Goal: Transaction & Acquisition: Book appointment/travel/reservation

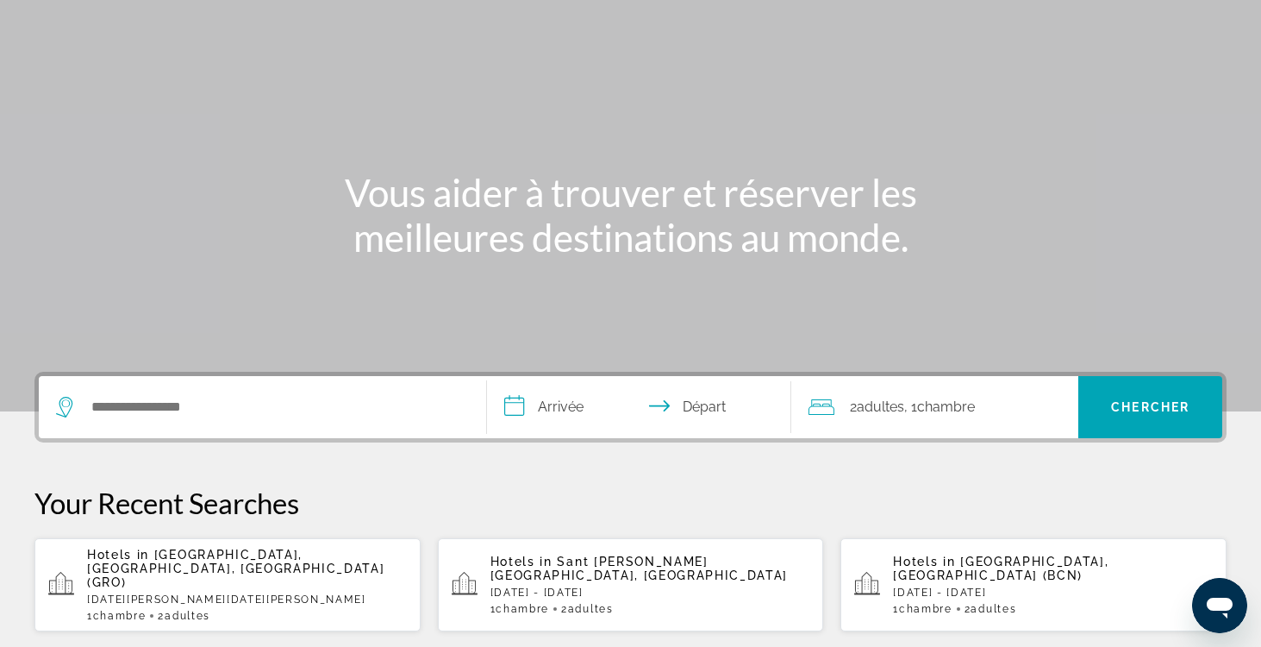
scroll to position [118, 0]
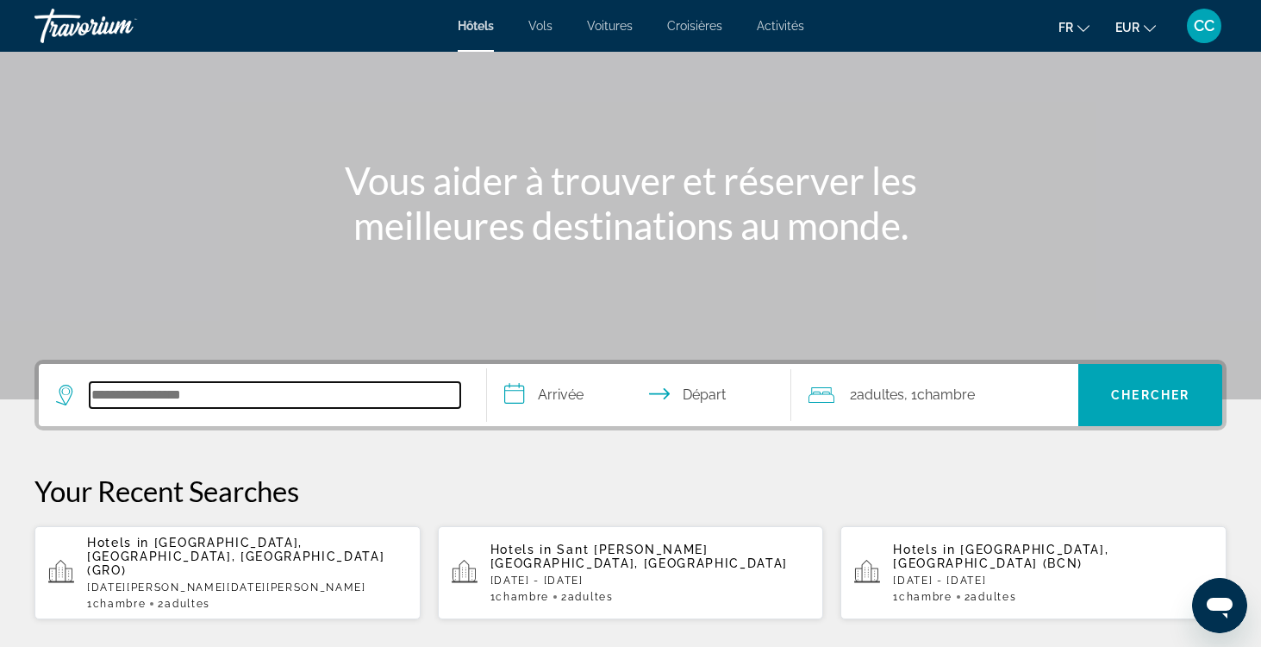
click at [160, 400] on input "Search hotel destination" at bounding box center [275, 395] width 371 height 26
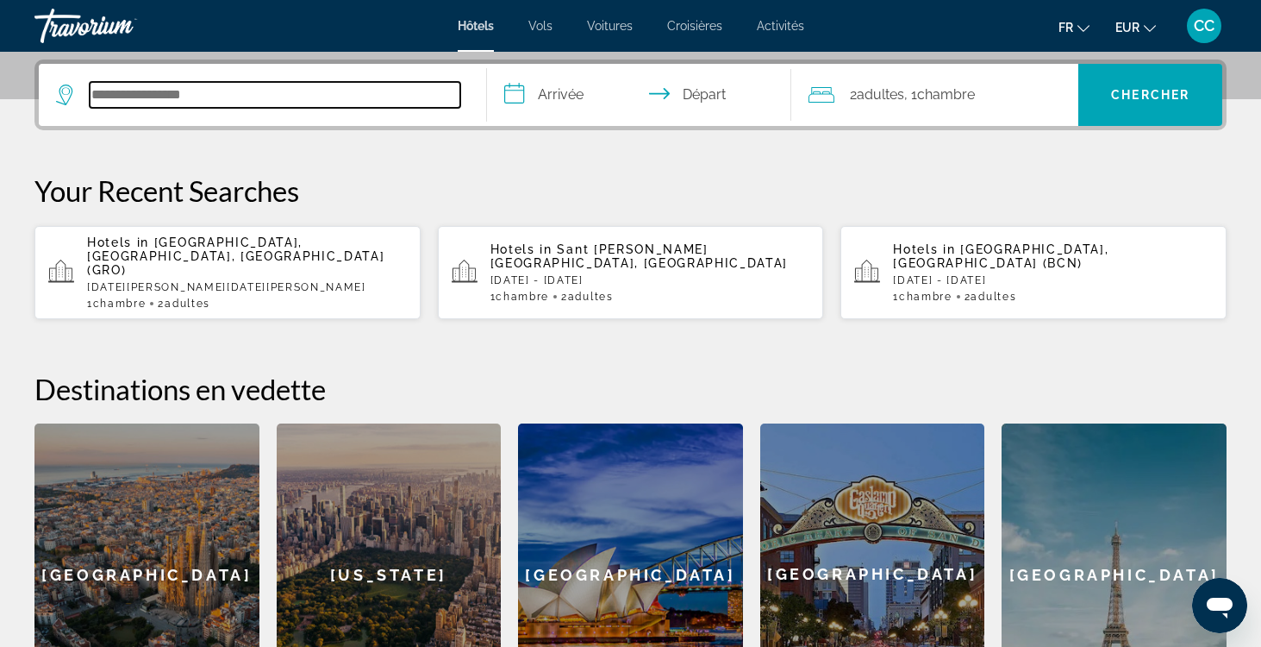
scroll to position [422, 0]
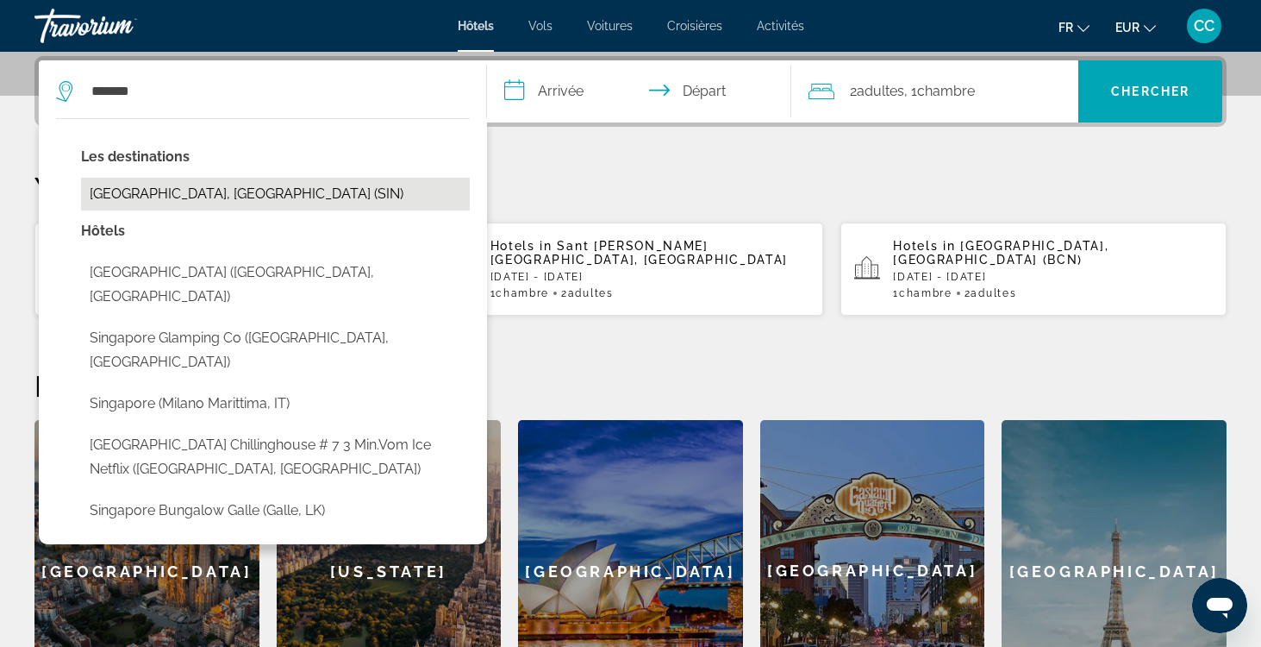
click at [194, 187] on button "[GEOGRAPHIC_DATA], [GEOGRAPHIC_DATA] (SIN)" at bounding box center [275, 194] width 389 height 33
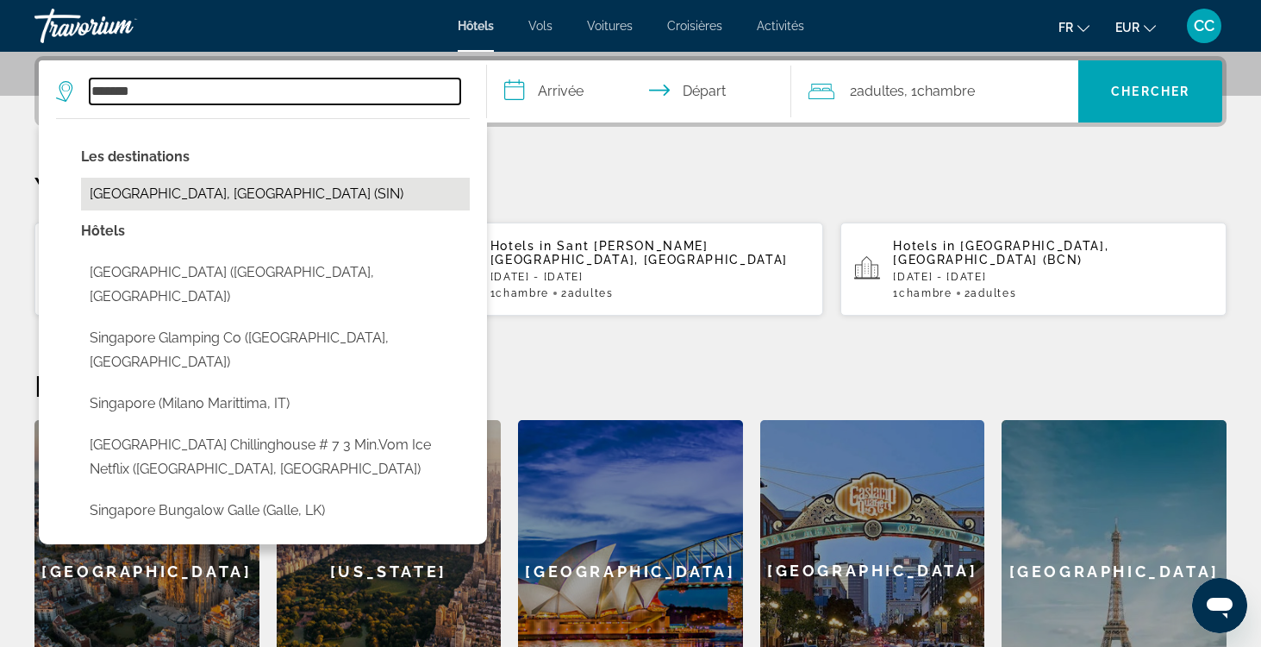
type input "**********"
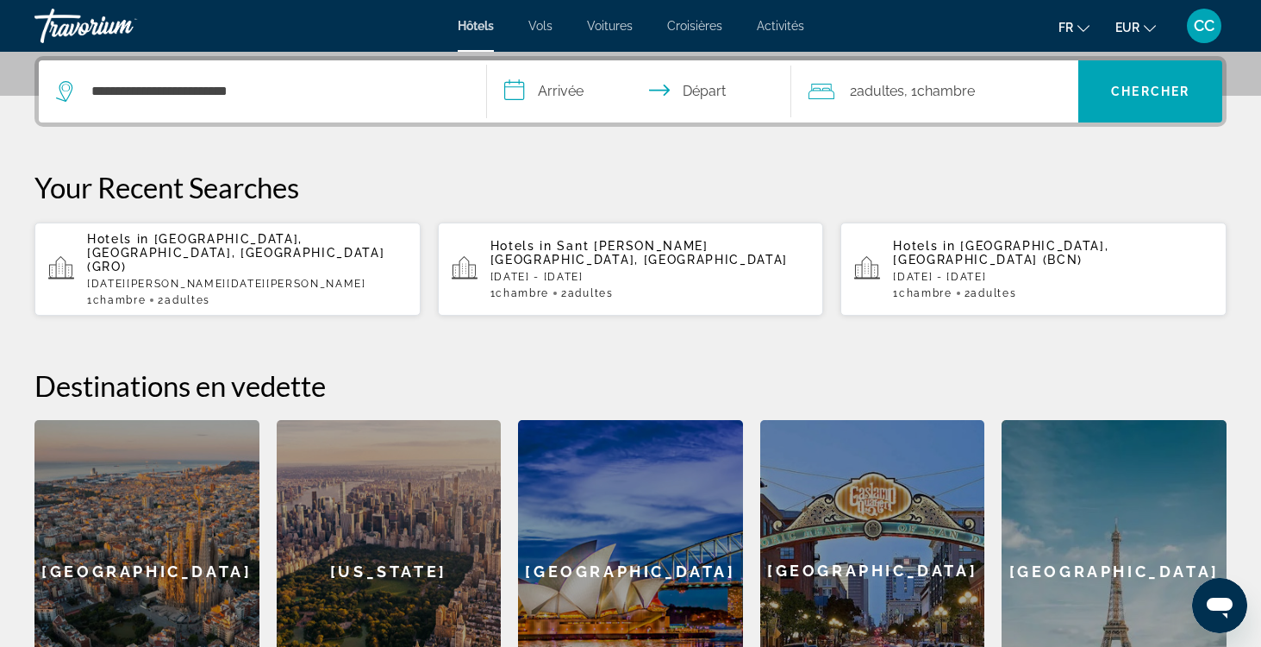
click at [562, 93] on input "**********" at bounding box center [642, 93] width 311 height 67
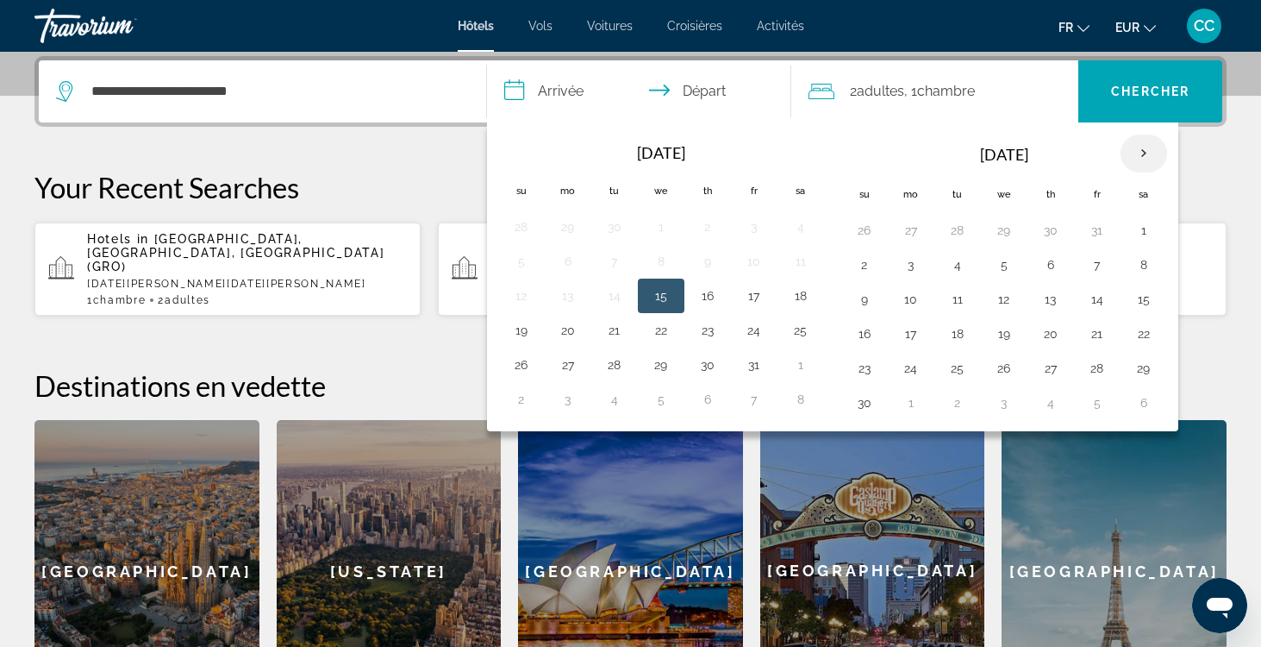
click at [1144, 154] on th "Next month" at bounding box center [1144, 153] width 47 height 38
click at [1145, 260] on button "10" at bounding box center [1144, 265] width 28 height 24
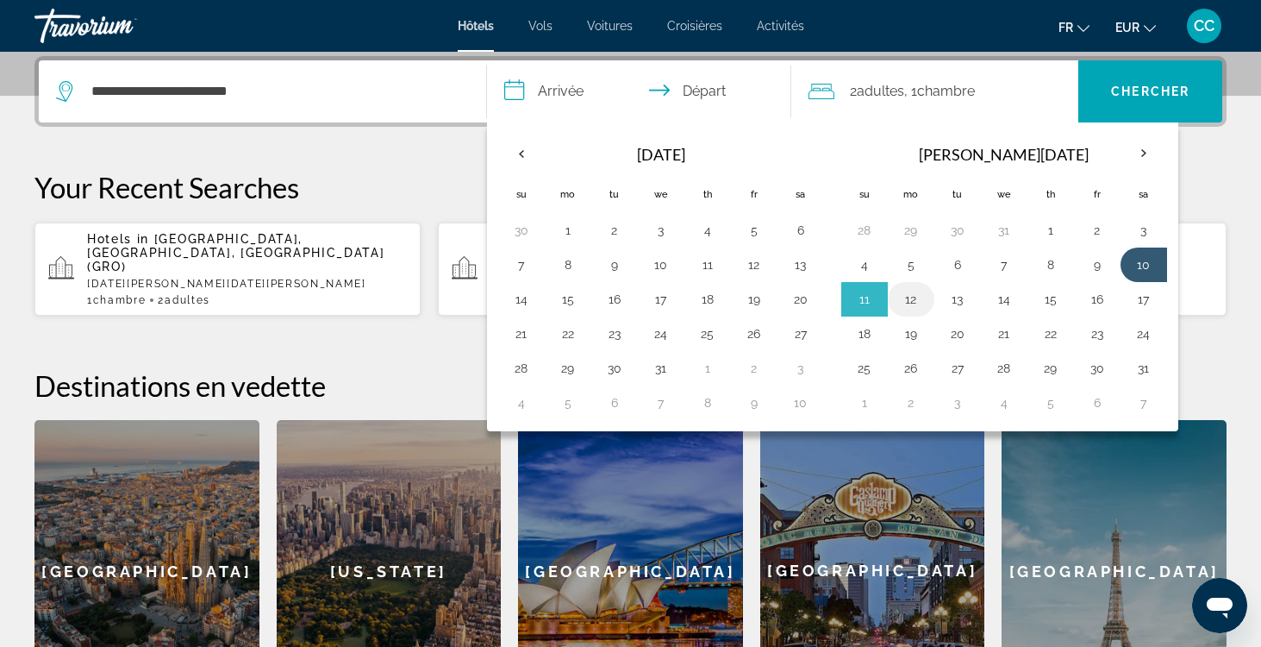
click at [919, 311] on button "12" at bounding box center [911, 299] width 28 height 24
type input "**********"
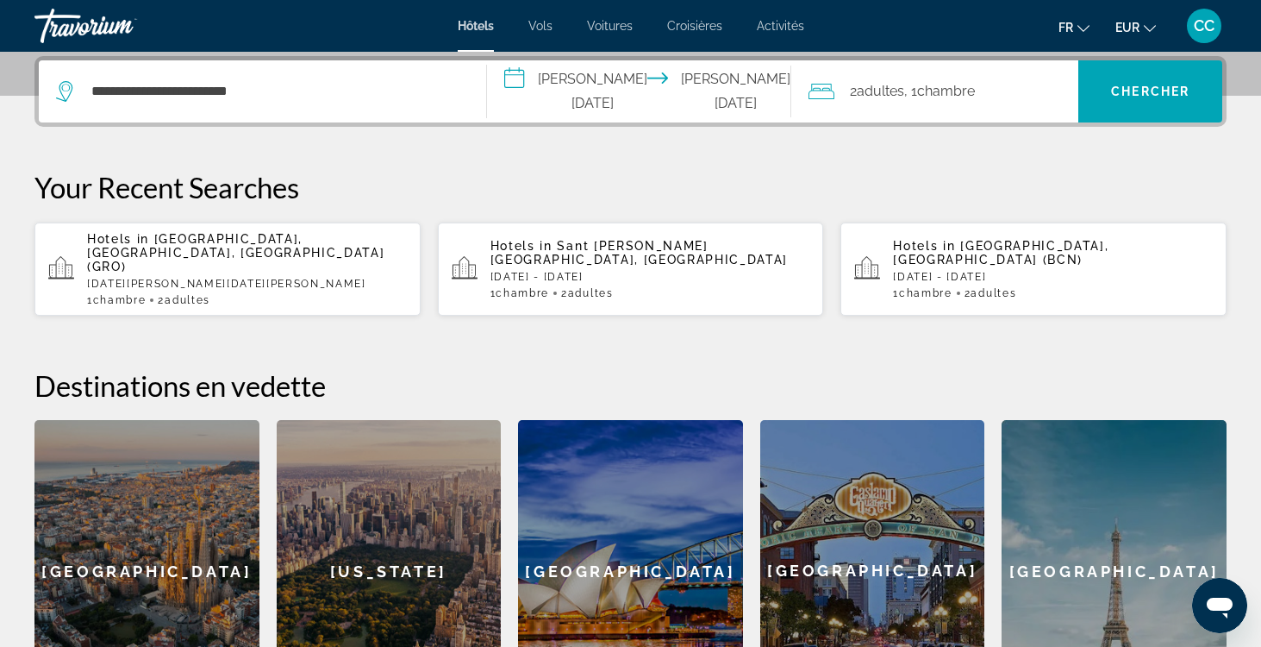
click at [942, 90] on span "Chambre" at bounding box center [946, 91] width 58 height 16
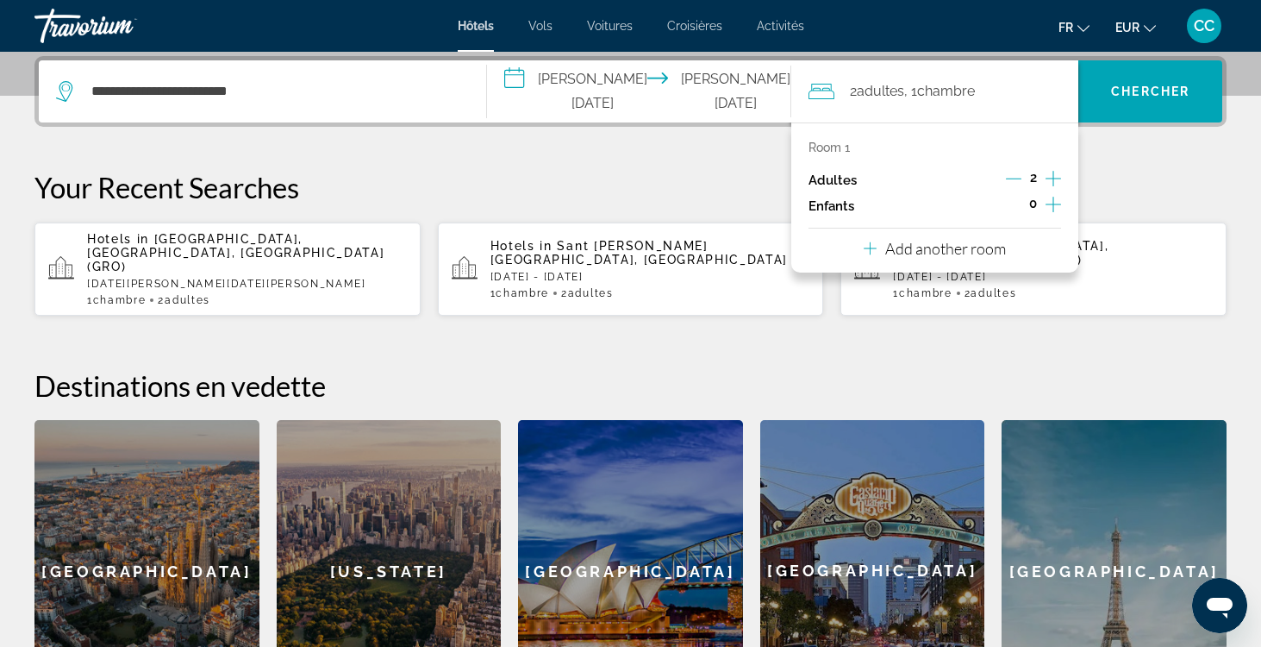
click at [1010, 178] on icon "Decrement adults" at bounding box center [1014, 179] width 16 height 16
click at [1139, 81] on span "Search" at bounding box center [1151, 91] width 144 height 41
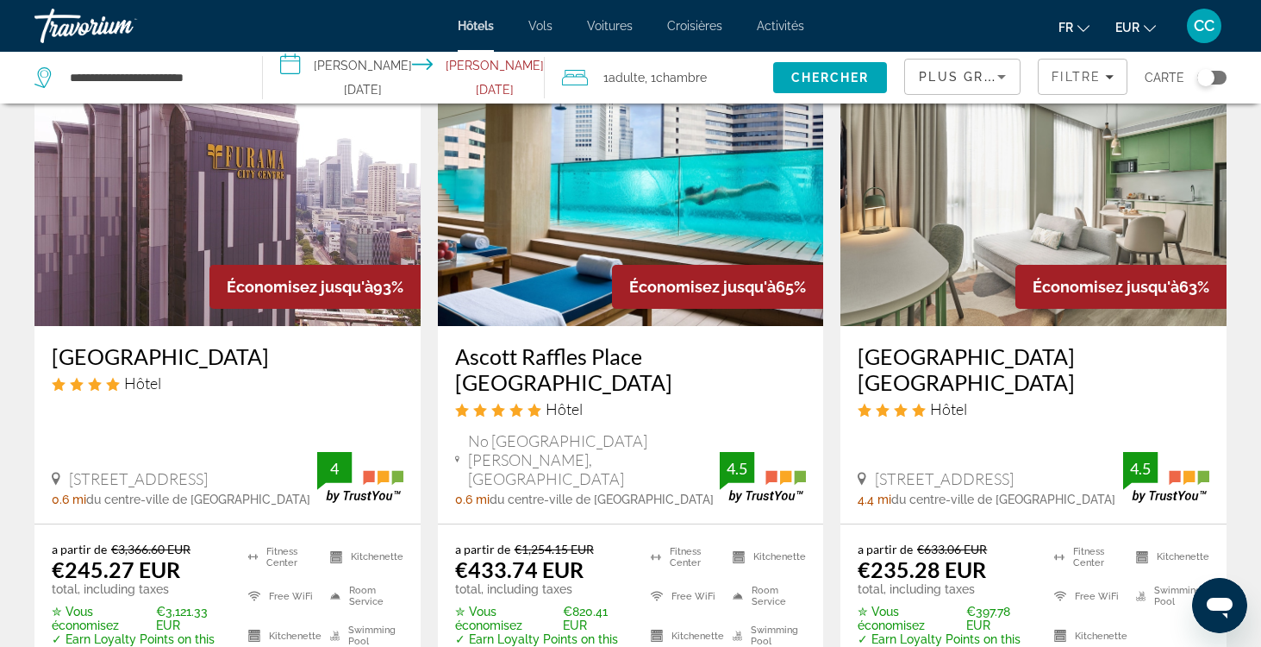
scroll to position [139, 0]
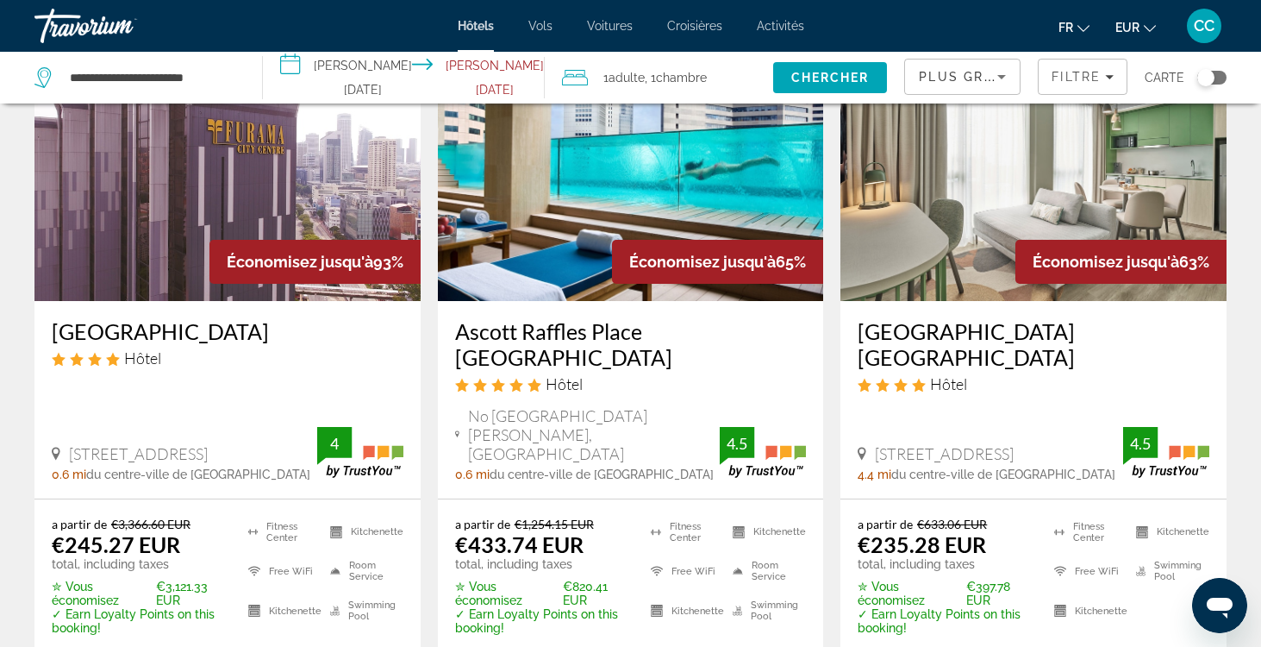
click at [205, 322] on h3 "[GEOGRAPHIC_DATA]" at bounding box center [228, 331] width 352 height 26
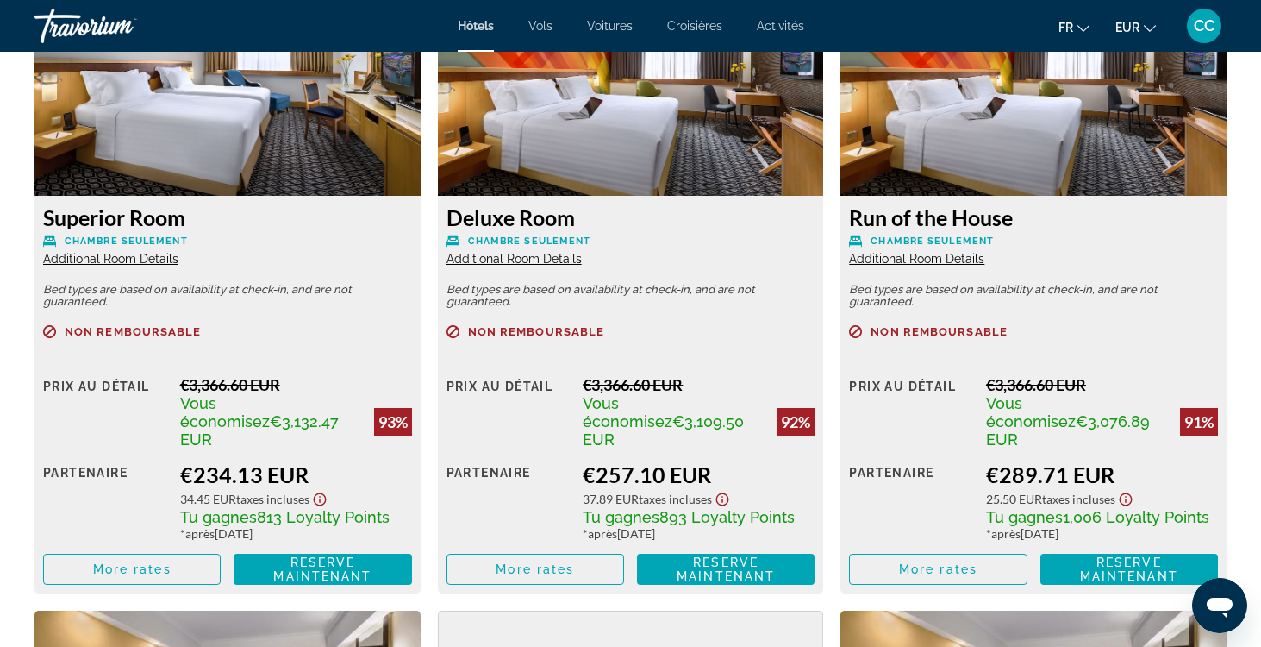
scroll to position [2468, 0]
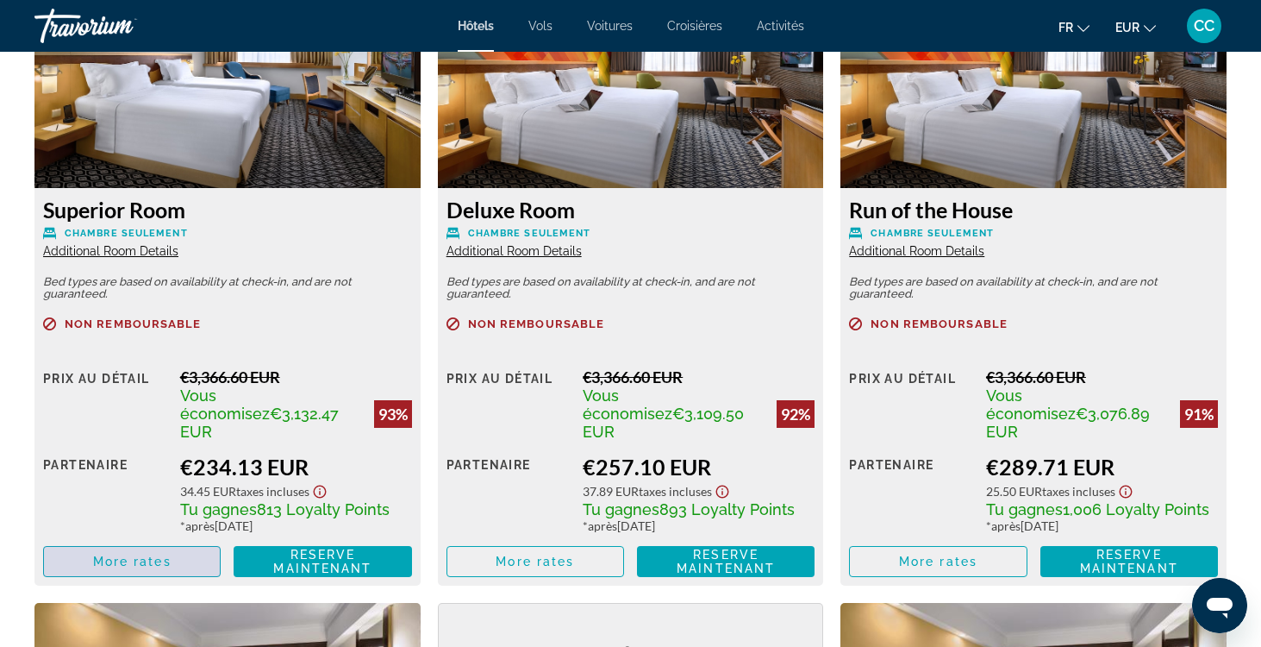
click at [150, 554] on span "More rates" at bounding box center [132, 561] width 78 height 14
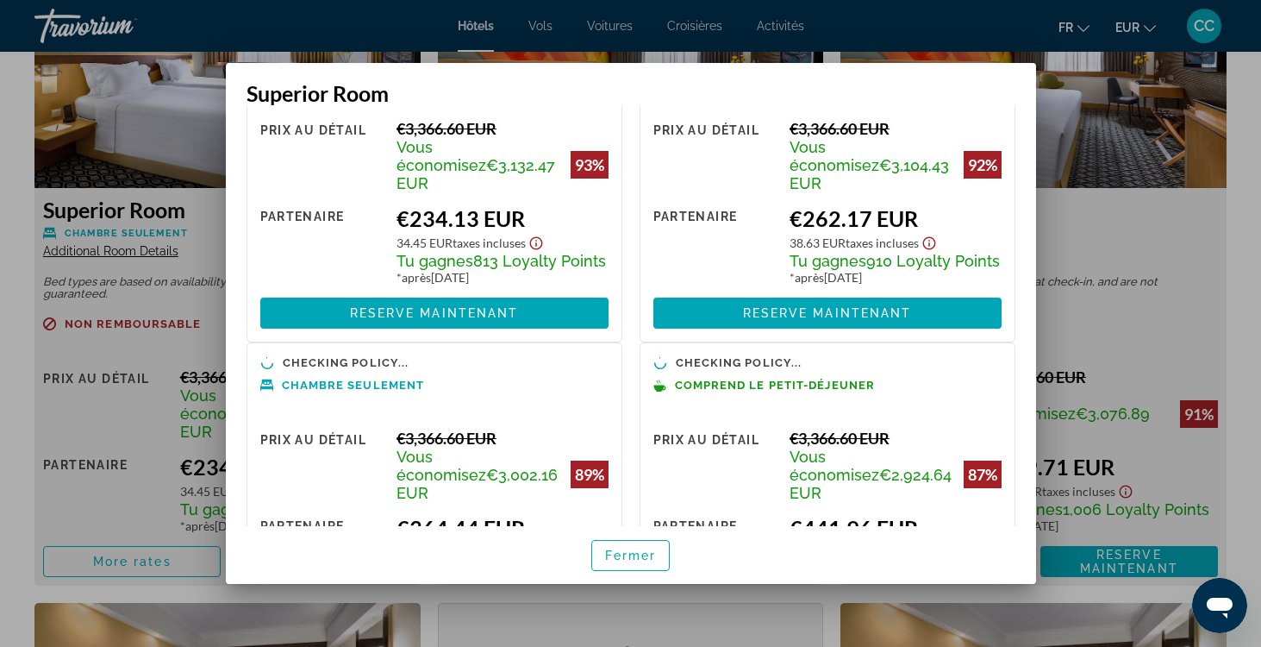
scroll to position [114, 0]
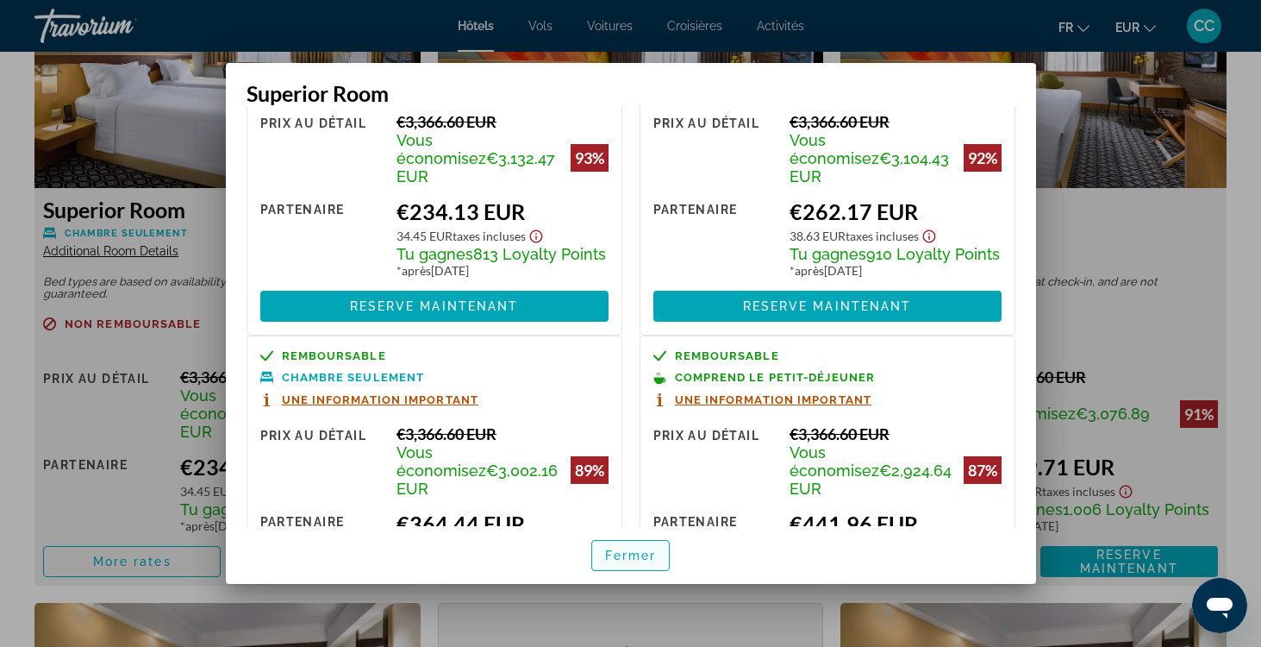
click at [635, 558] on span "Fermer" at bounding box center [631, 555] width 52 height 14
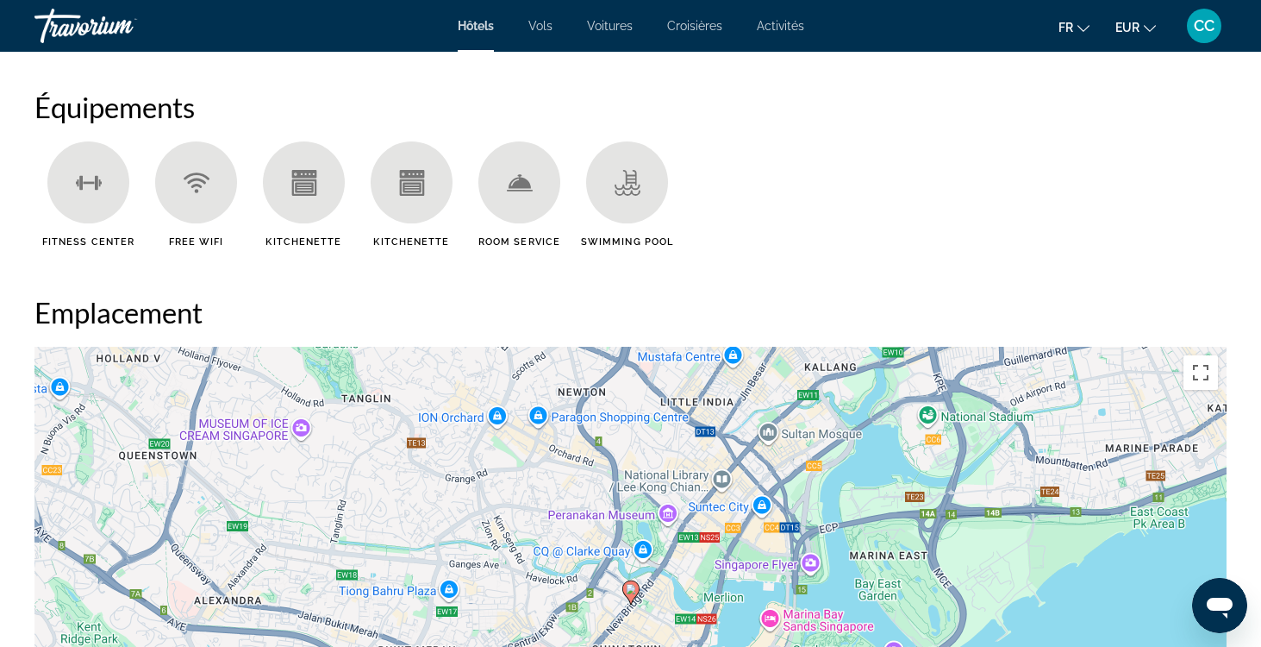
scroll to position [1345, 0]
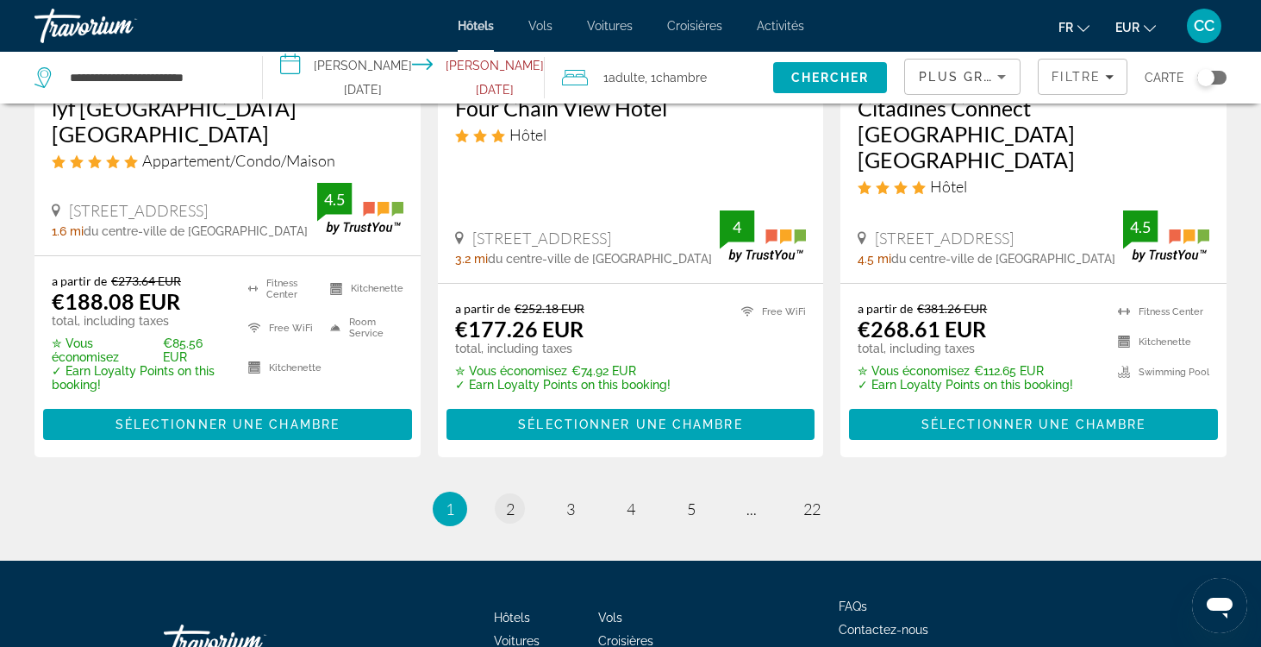
scroll to position [2502, 0]
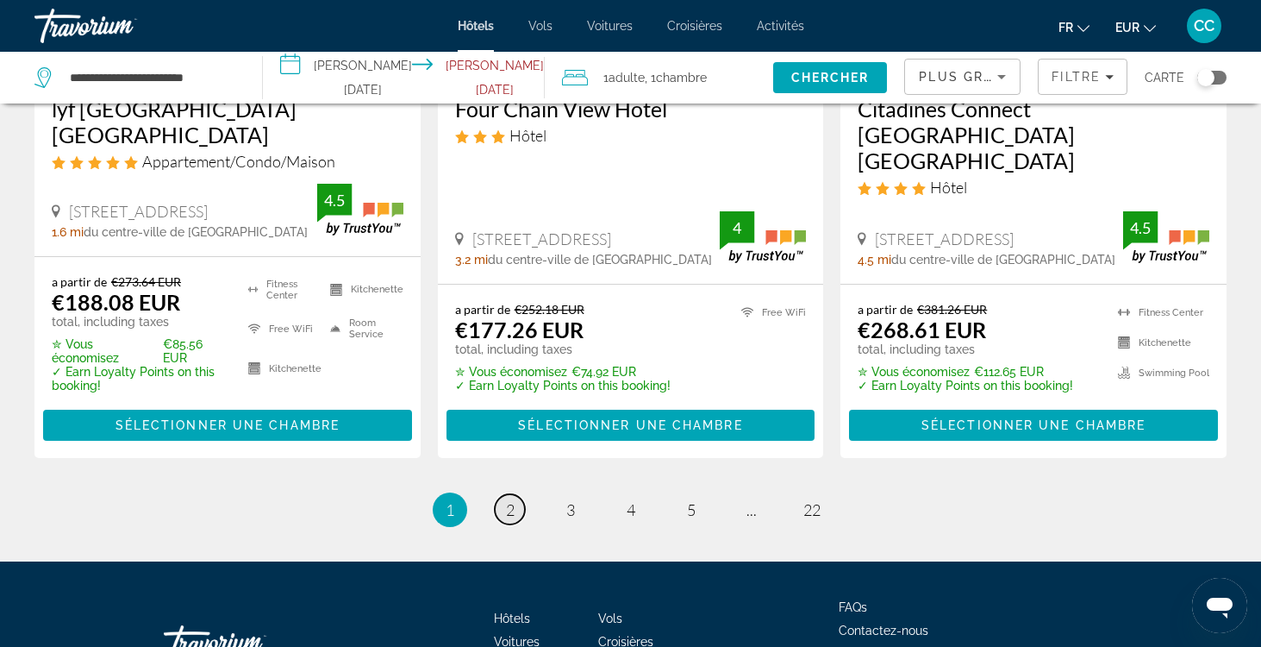
click at [510, 500] on span "2" at bounding box center [510, 509] width 9 height 19
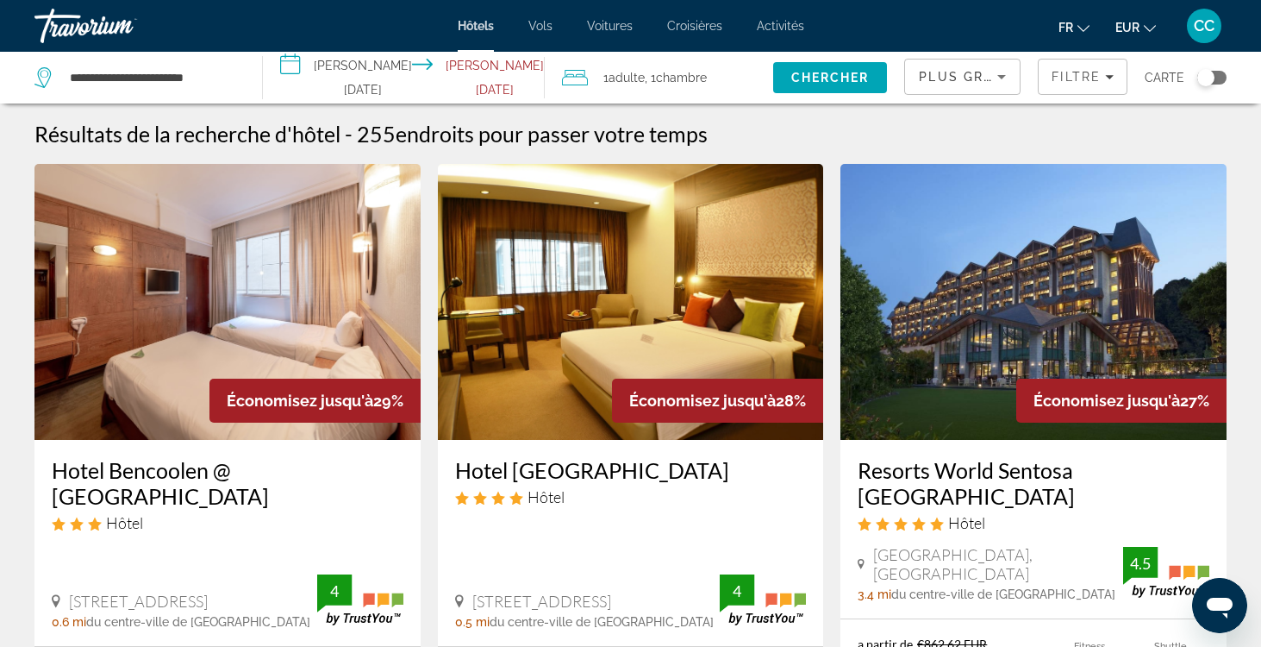
click at [1223, 77] on div "Toggle map" at bounding box center [1212, 78] width 29 height 14
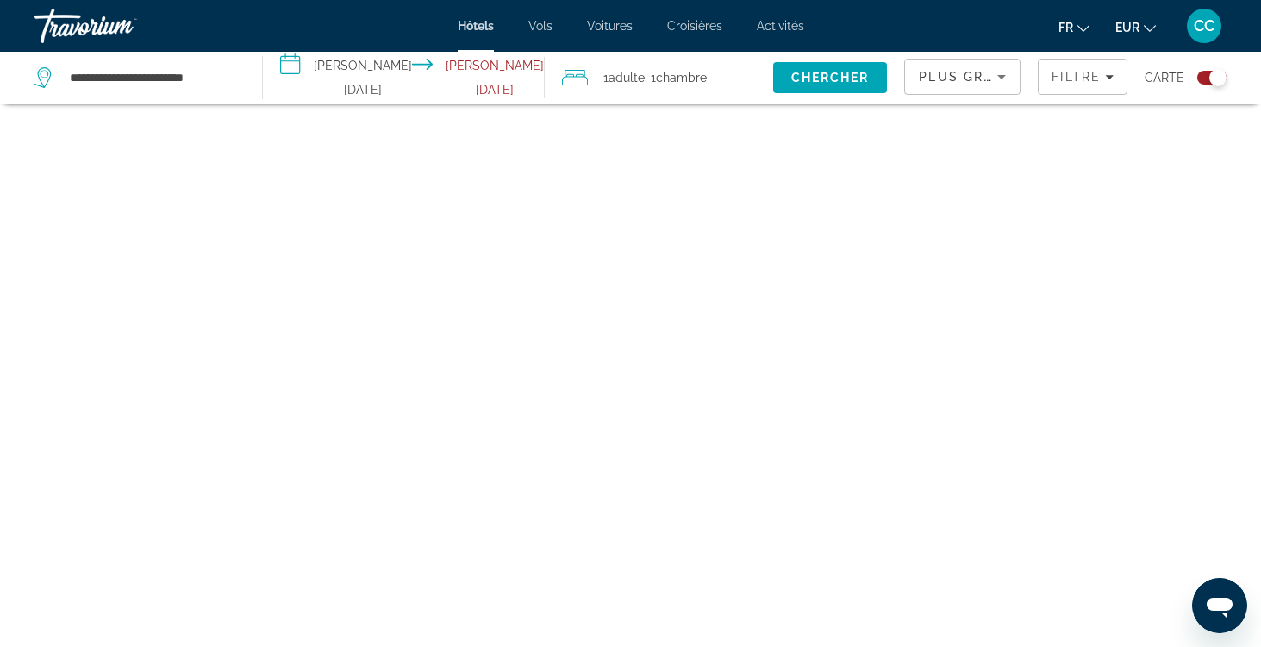
scroll to position [103, 0]
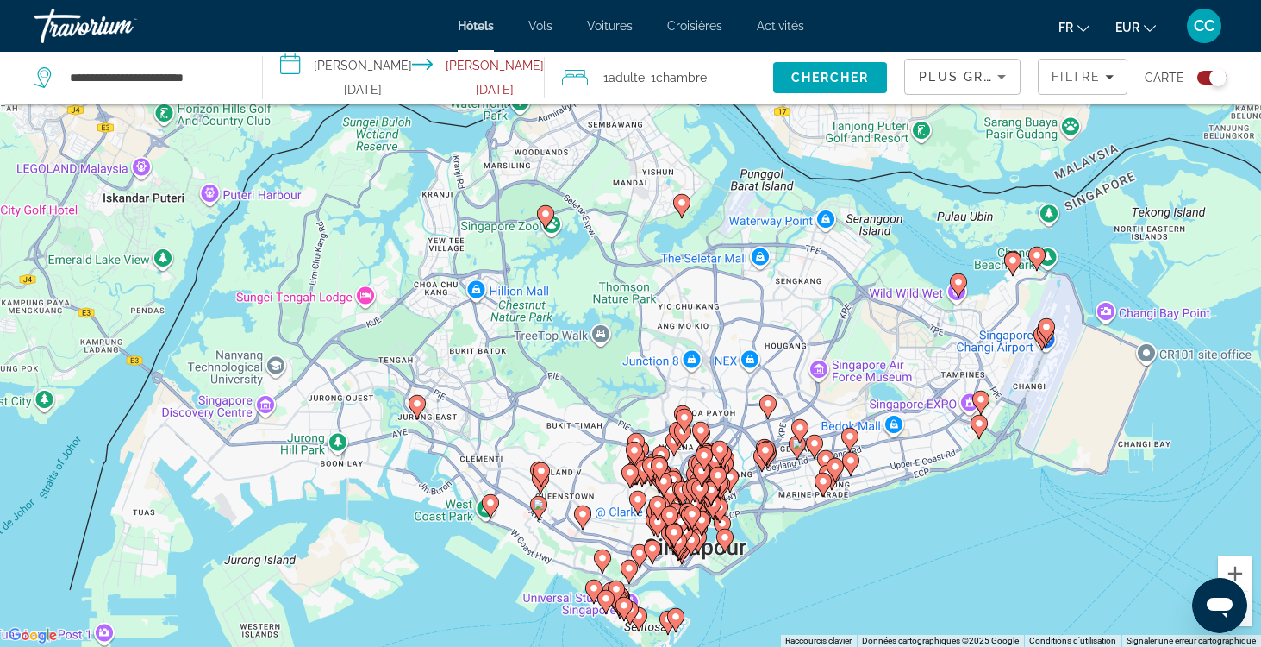
drag, startPoint x: 788, startPoint y: 351, endPoint x: 885, endPoint y: 453, distance: 141.5
click at [885, 453] on div "Pour activer le glissement avec le clavier, appuyez sur Alt+Entrée. Une fois ce…" at bounding box center [630, 323] width 1261 height 647
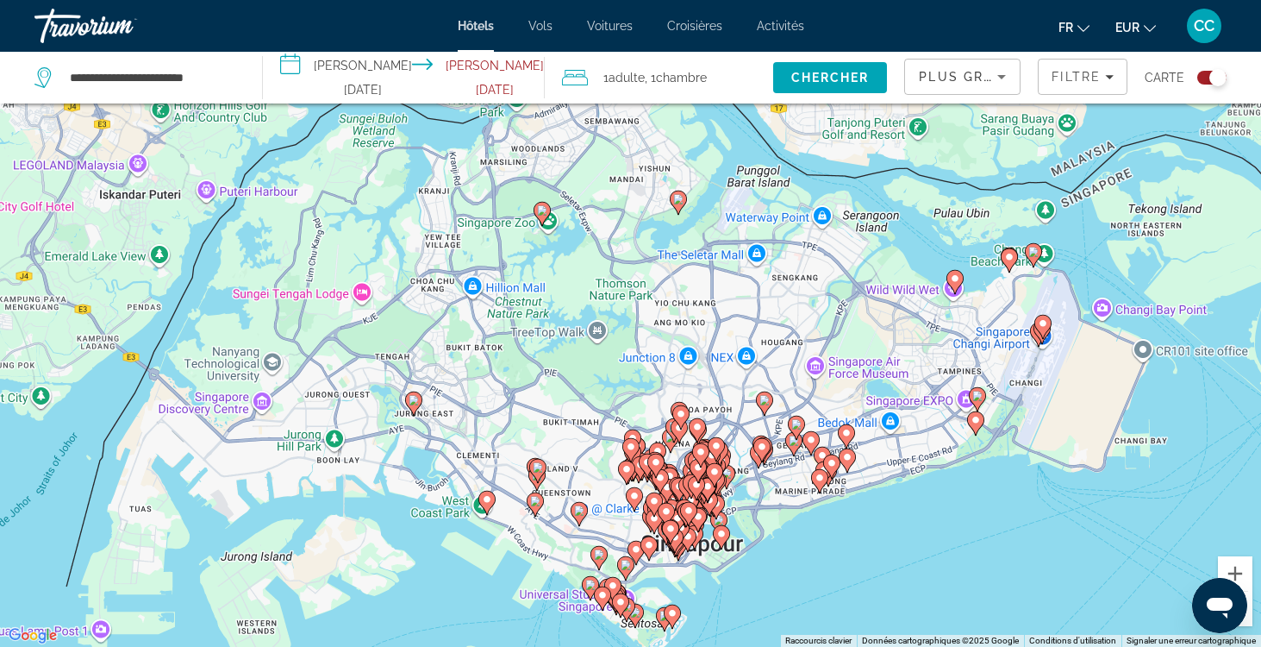
click at [1045, 320] on image "Main content" at bounding box center [1043, 323] width 10 height 10
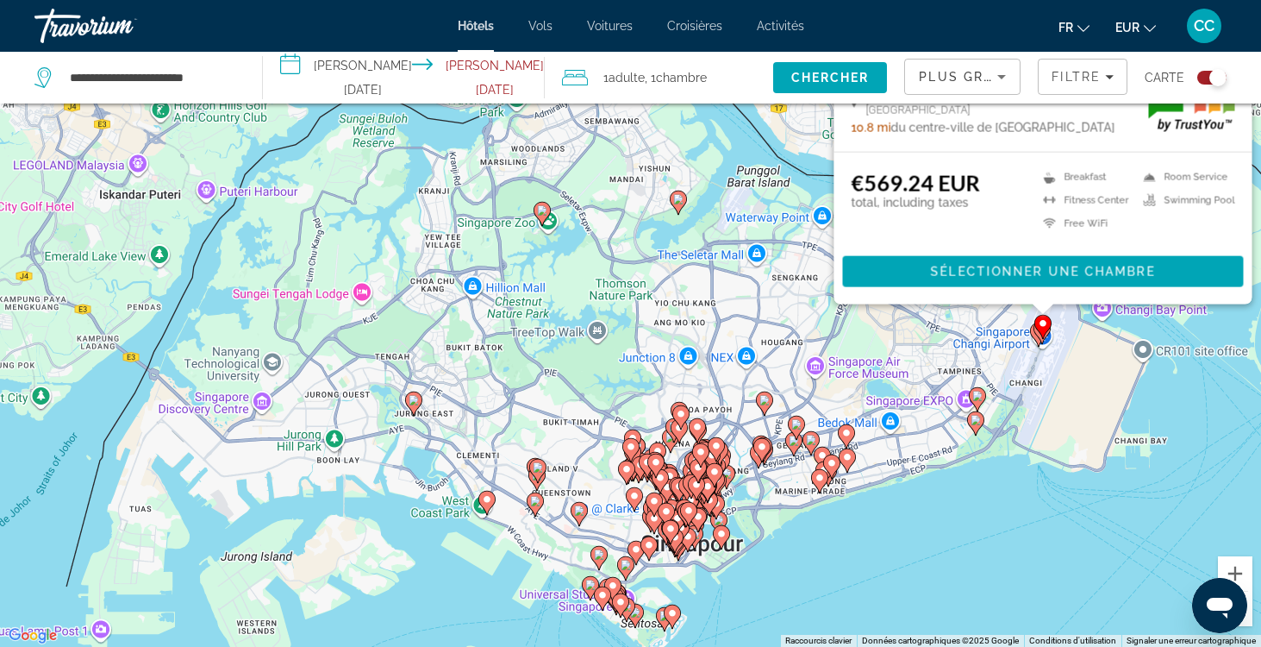
scroll to position [0, 0]
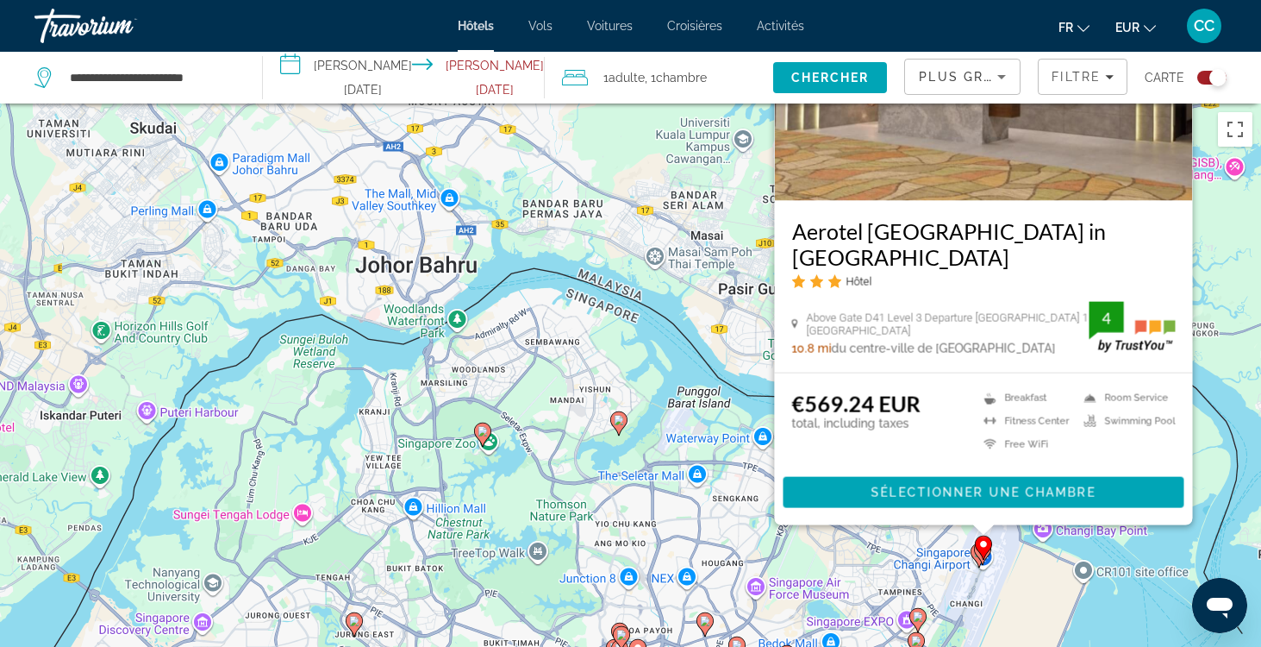
drag, startPoint x: 1225, startPoint y: 435, endPoint x: 1207, endPoint y: 247, distance: 189.7
click at [1207, 247] on div "Pour activer le glissement avec le clavier, appuyez sur Alt+Entrée. Une fois ce…" at bounding box center [630, 426] width 1261 height 647
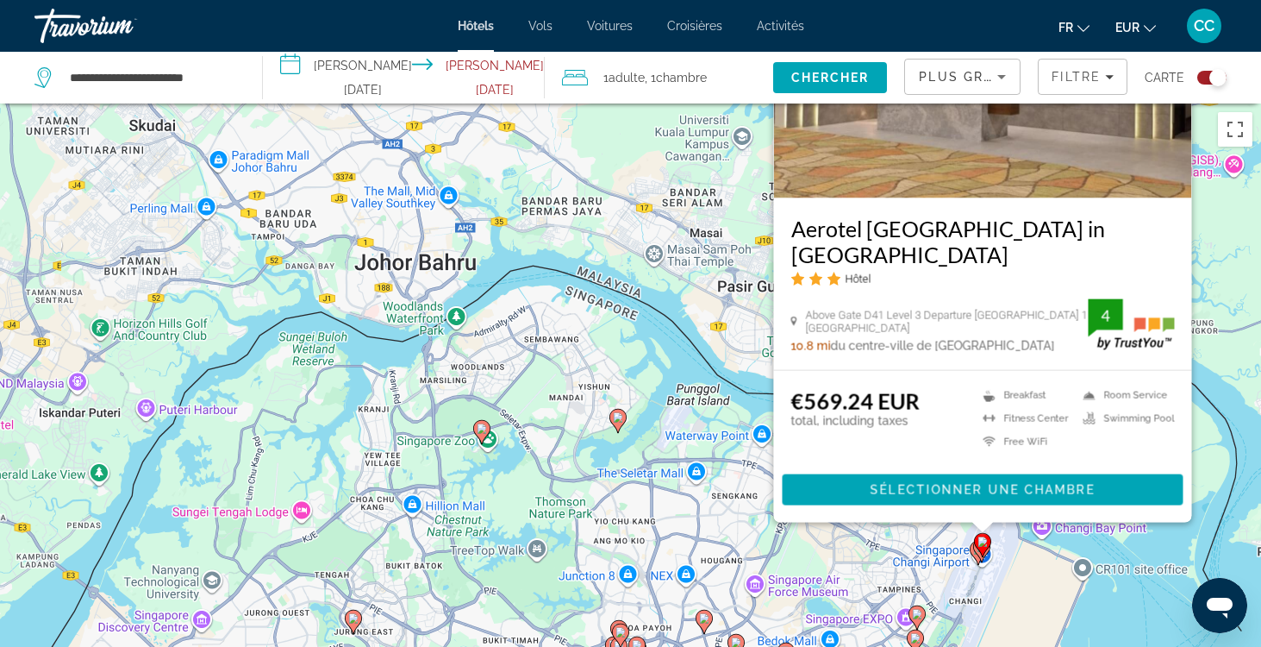
click at [1091, 548] on div "Pour activer le glissement avec le clavier, appuyez sur Alt+Entrée. Une fois ce…" at bounding box center [630, 426] width 1261 height 647
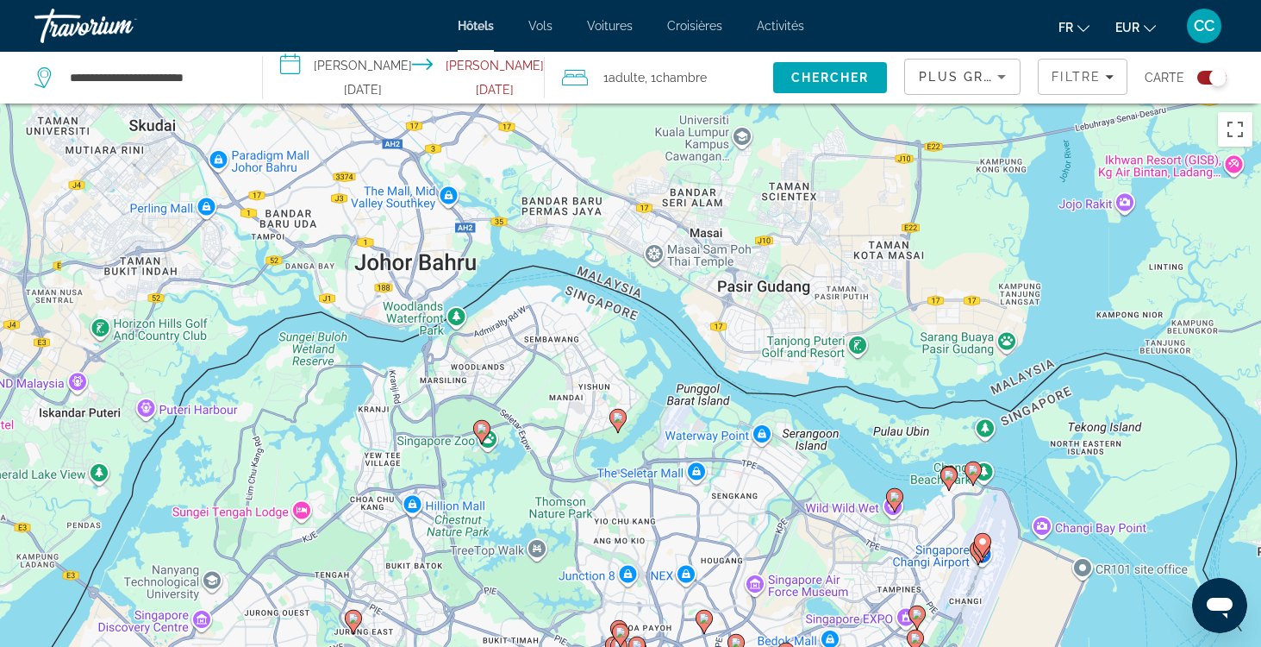
click at [1210, 80] on div "Toggle map" at bounding box center [1218, 77] width 17 height 17
